Goal: Obtain resource: Download file/media

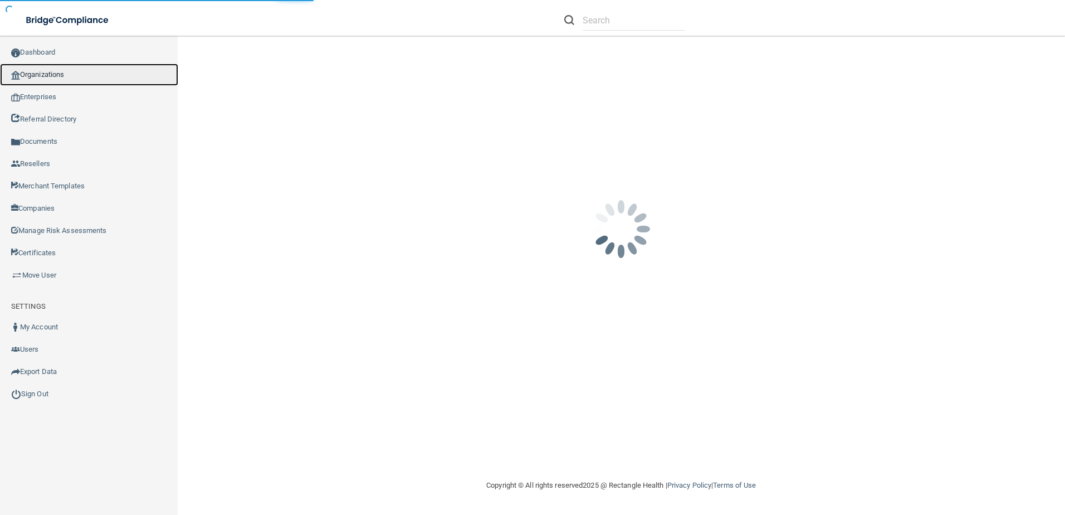
click at [85, 80] on link "Organizations" at bounding box center [89, 74] width 178 height 22
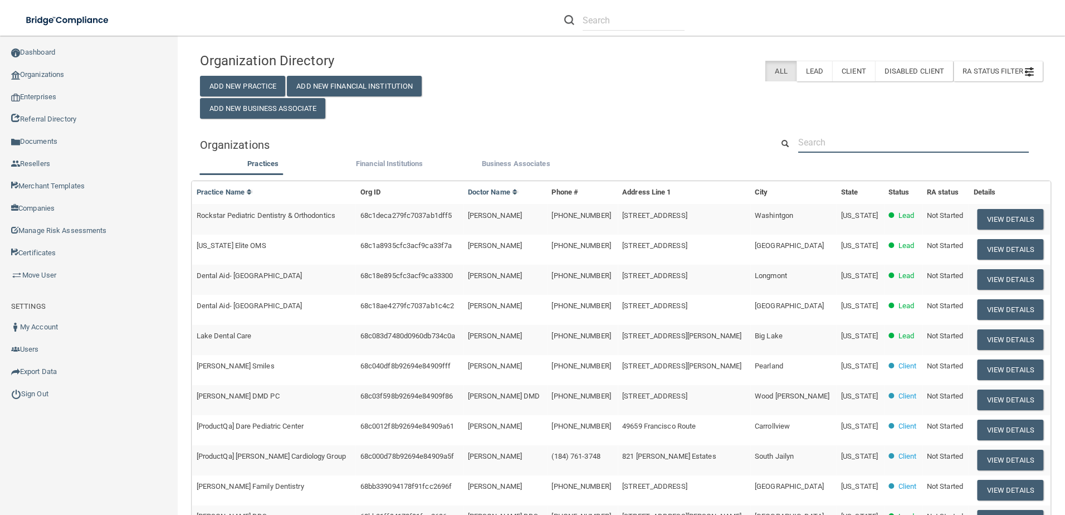
click at [837, 148] on input "text" at bounding box center [913, 142] width 231 height 21
paste input "[URL][DOMAIN_NAME]"
type input "[URL][DOMAIN_NAME]"
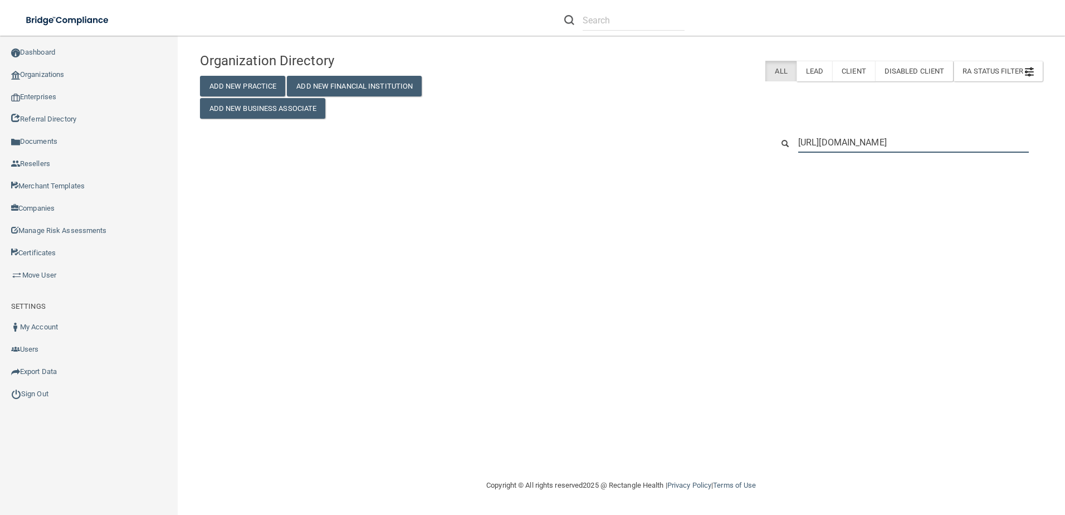
scroll to position [0, 128]
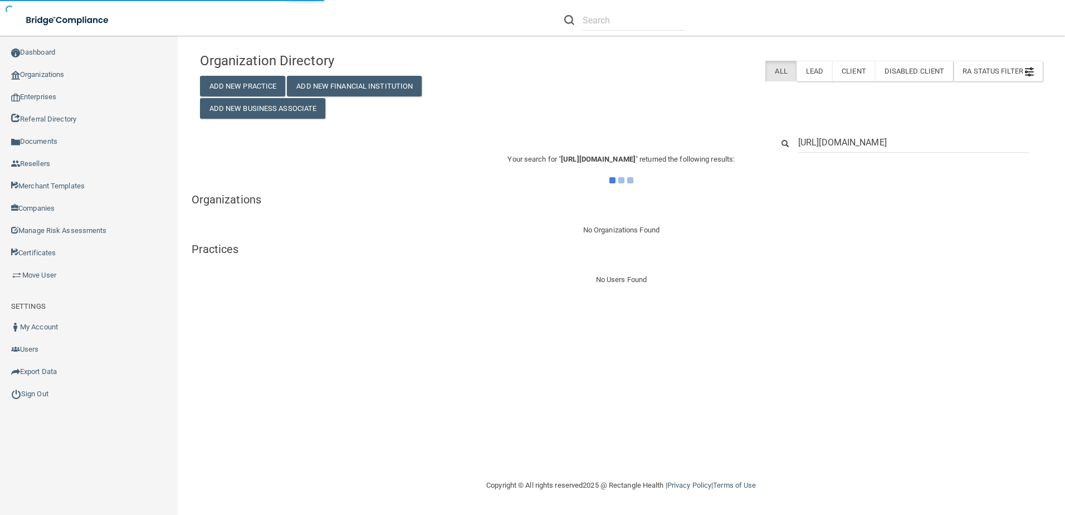
type input "[URL][DOMAIN_NAME]"
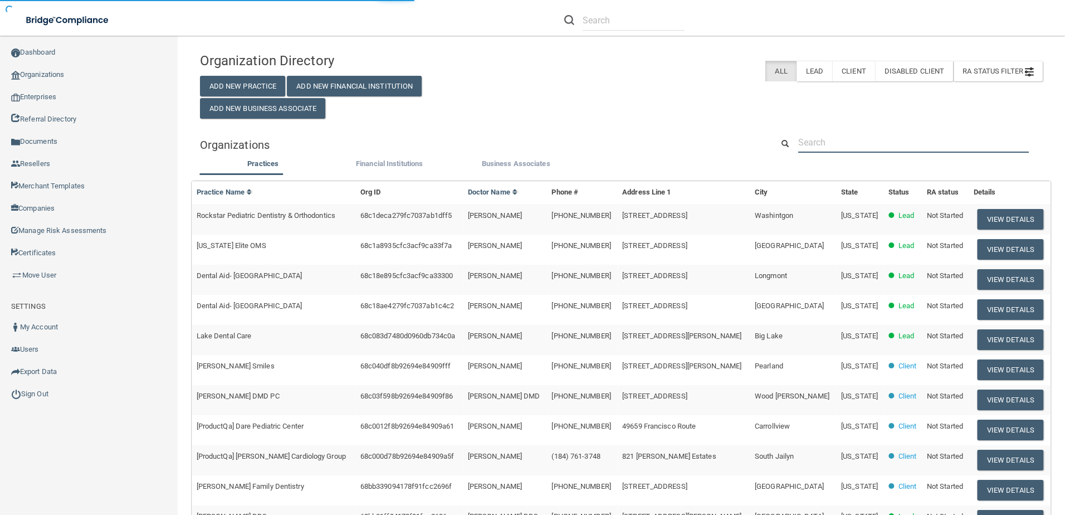
click at [1010, 148] on input "text" at bounding box center [913, 142] width 231 height 21
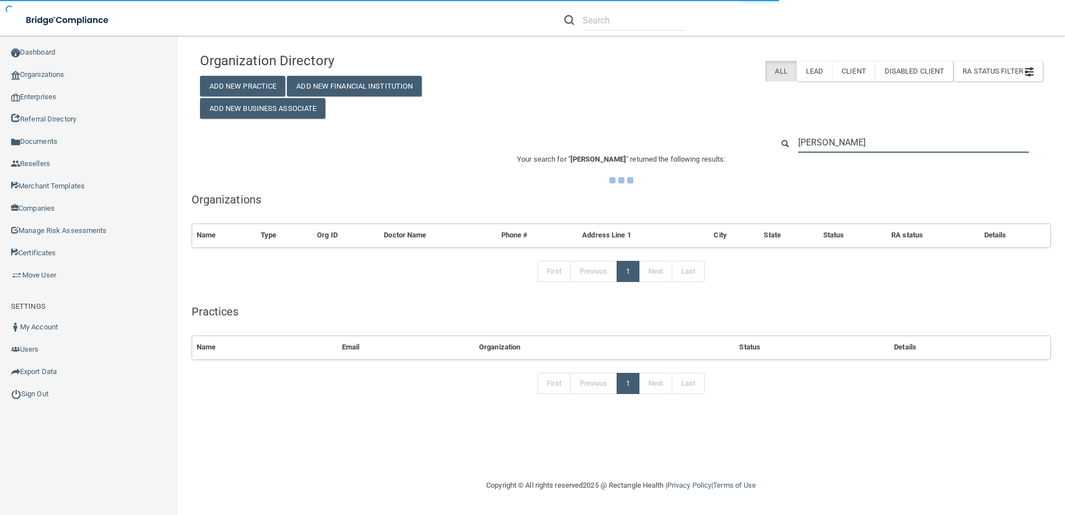
type input "[PERSON_NAME]"
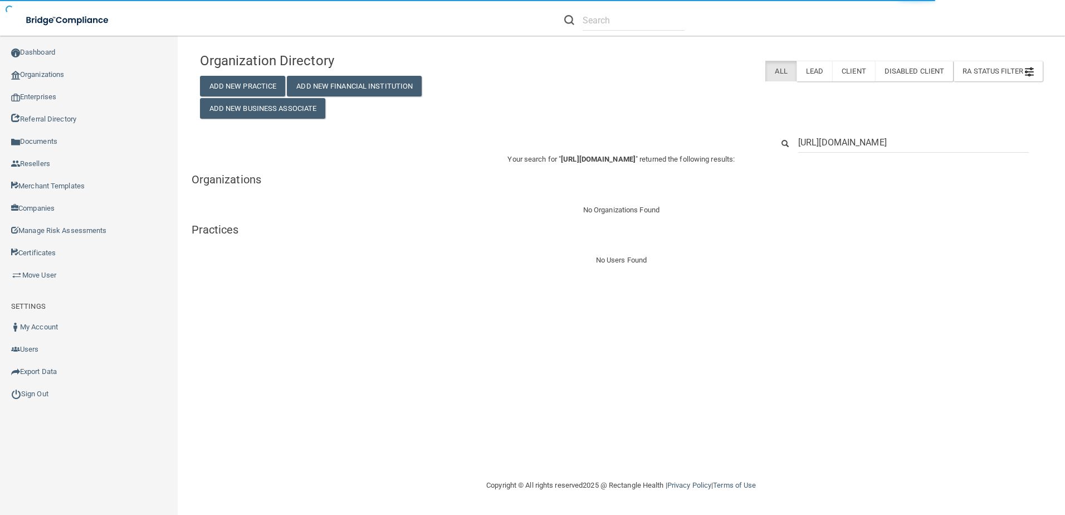
scroll to position [0, 26]
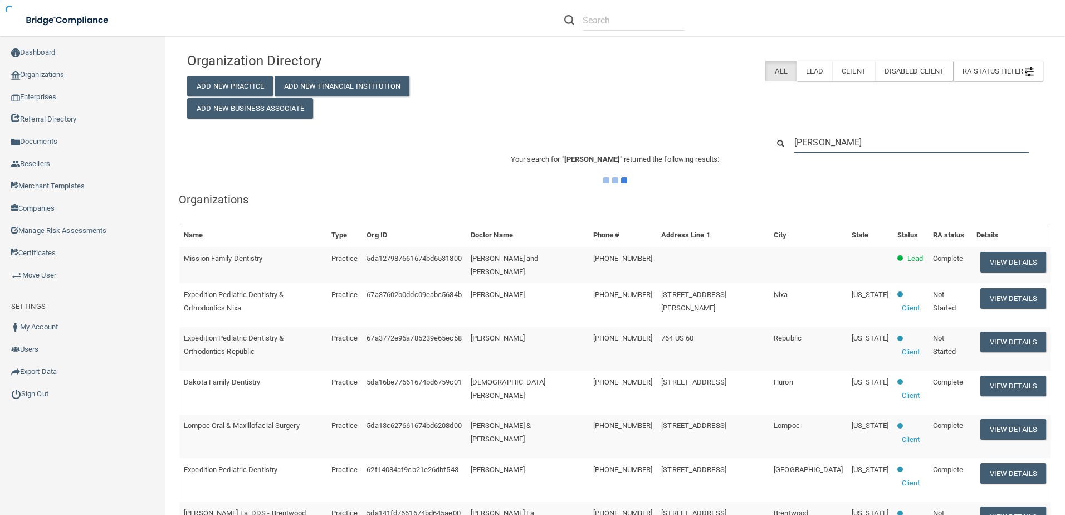
type input "[PERSON_NAME]"
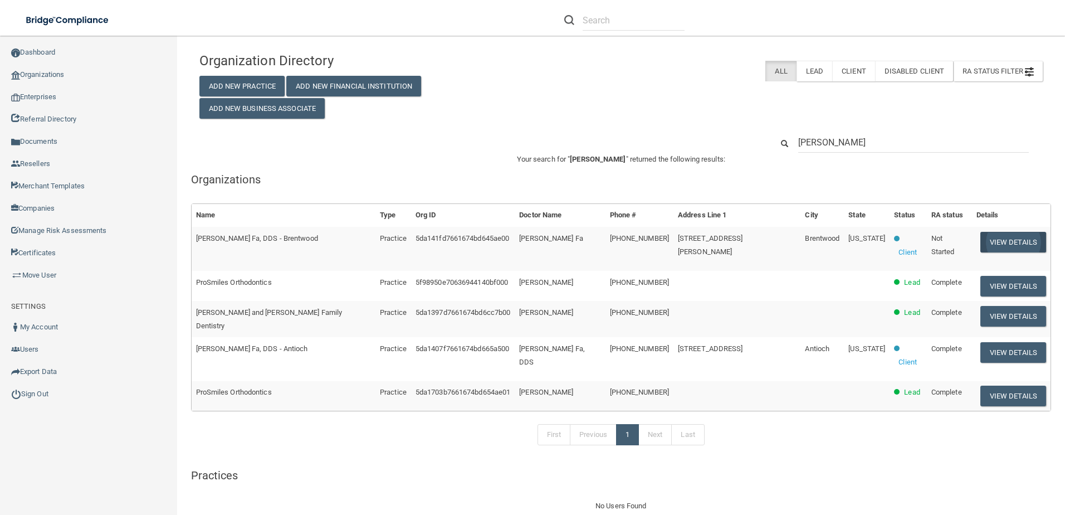
type input "[PERSON_NAME]"
click at [996, 240] on button "View Details" at bounding box center [1013, 242] width 66 height 21
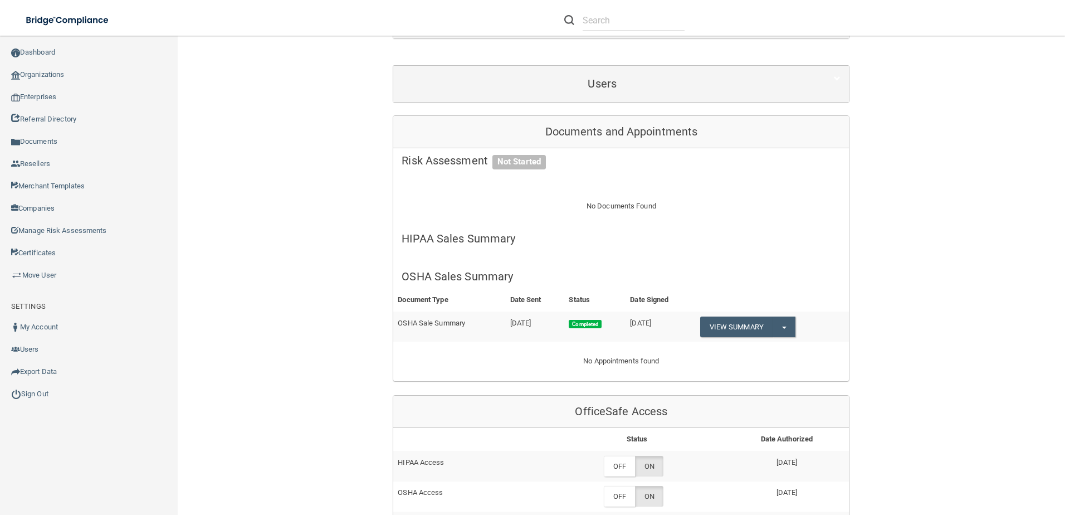
scroll to position [223, 0]
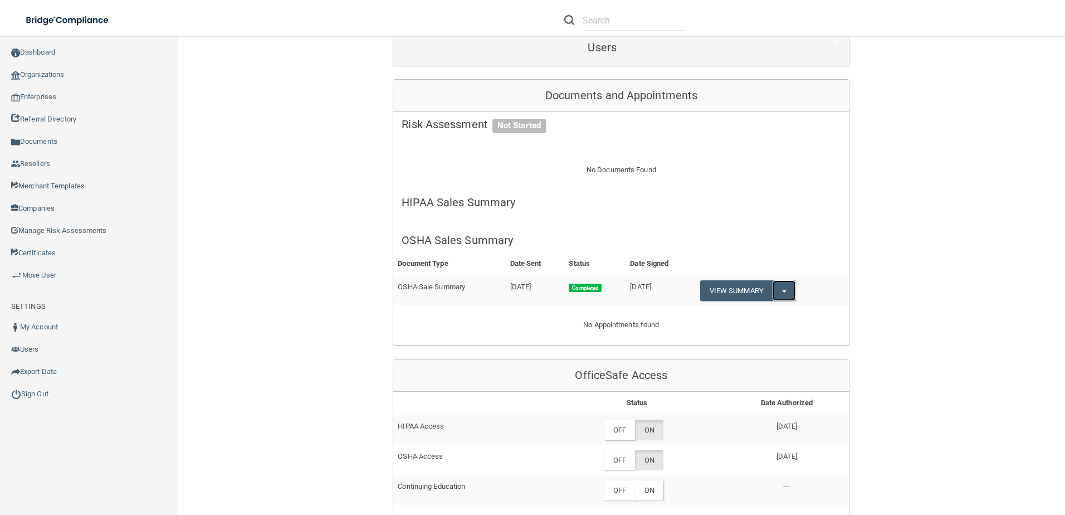
click at [790, 280] on button "Split button!" at bounding box center [783, 290] width 23 height 21
click at [767, 305] on link "Download as PDF" at bounding box center [746, 313] width 92 height 17
